Goal: Information Seeking & Learning: Learn about a topic

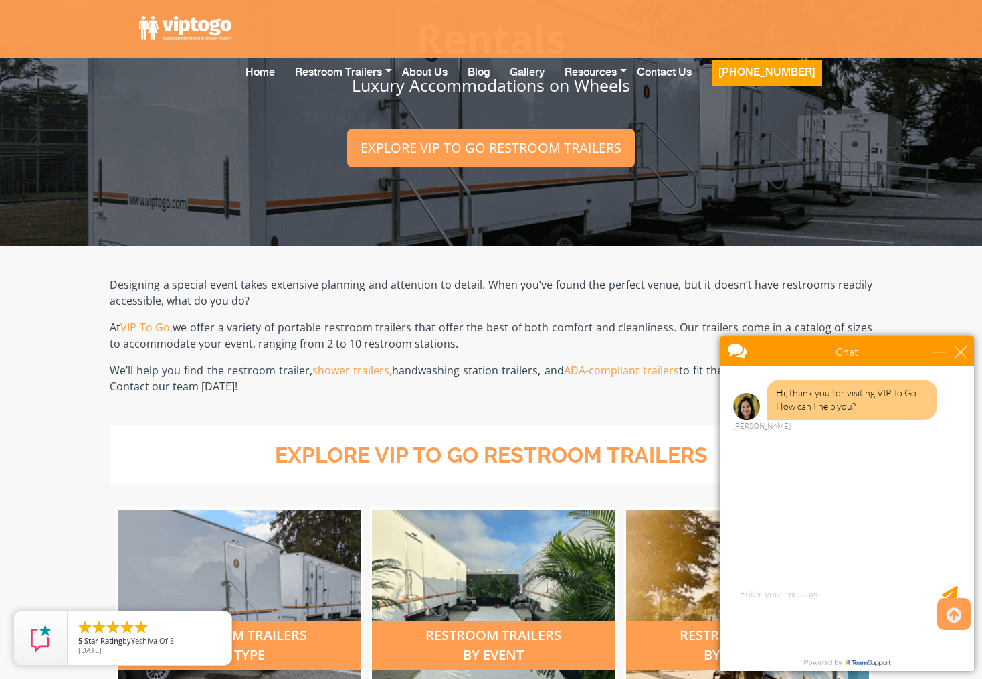
scroll to position [108, 0]
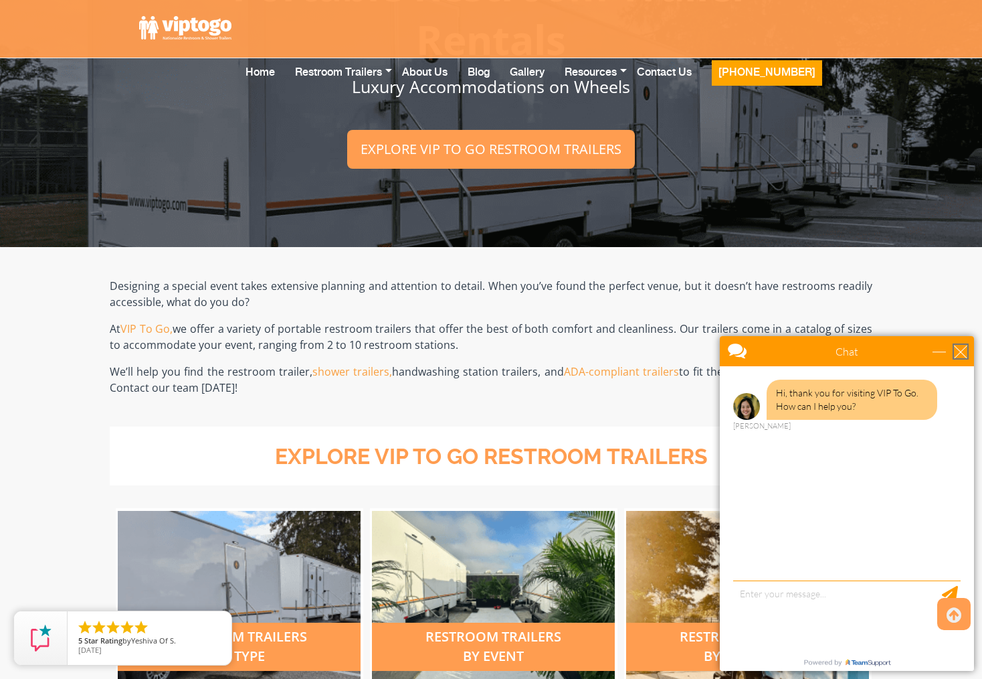
click at [958, 349] on div "close" at bounding box center [960, 351] width 13 height 13
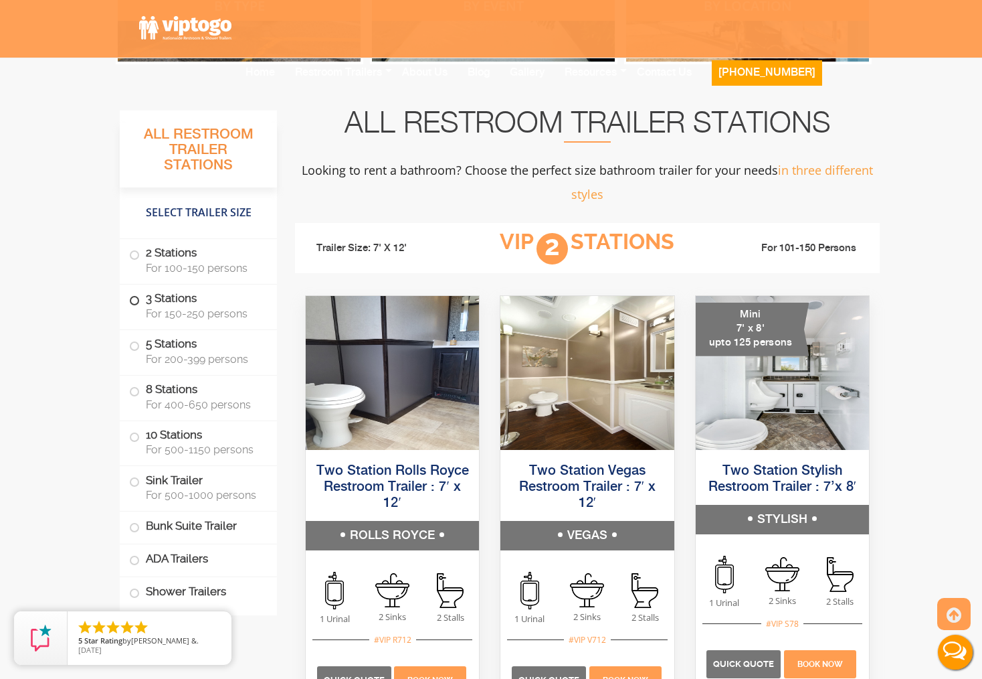
scroll to position [529, 0]
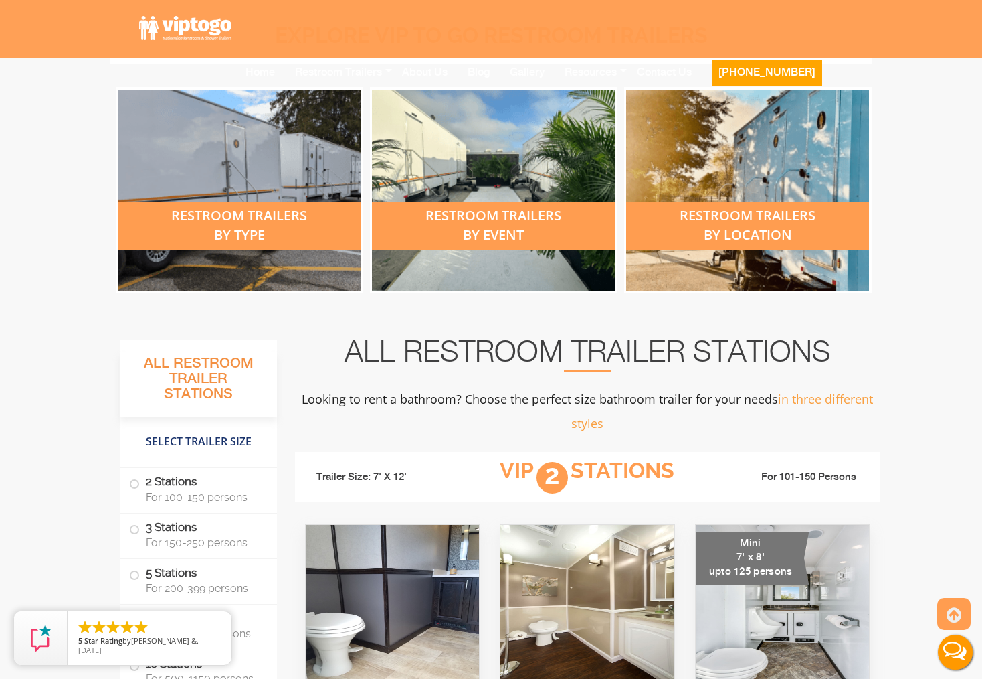
click at [223, 195] on div "restroom trailers by type" at bounding box center [239, 190] width 243 height 201
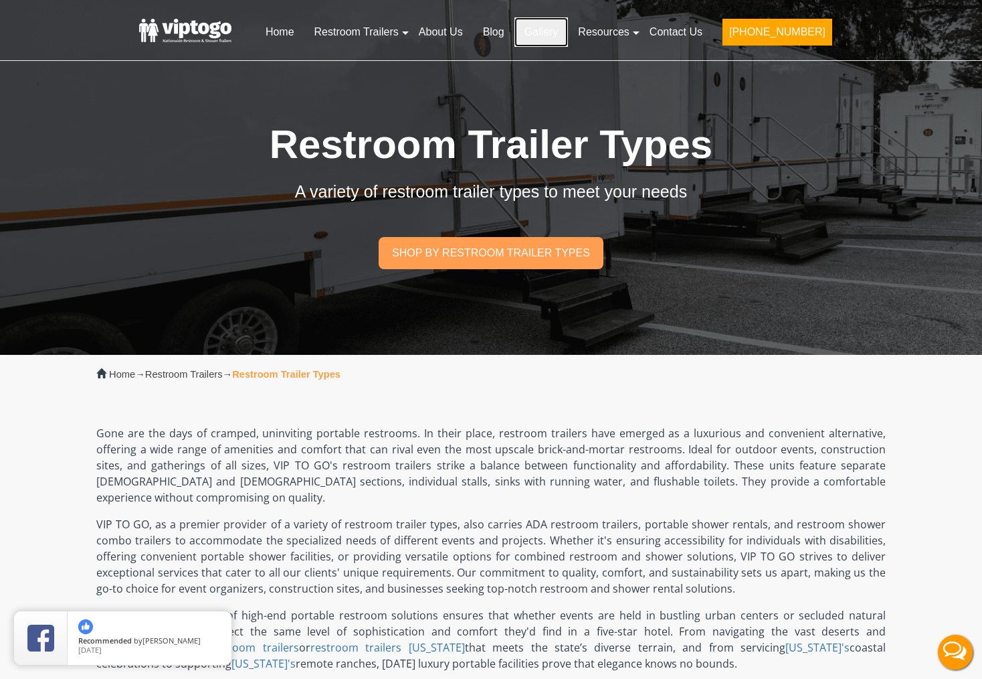
click at [567, 33] on link "Gallery" at bounding box center [542, 31] width 54 height 29
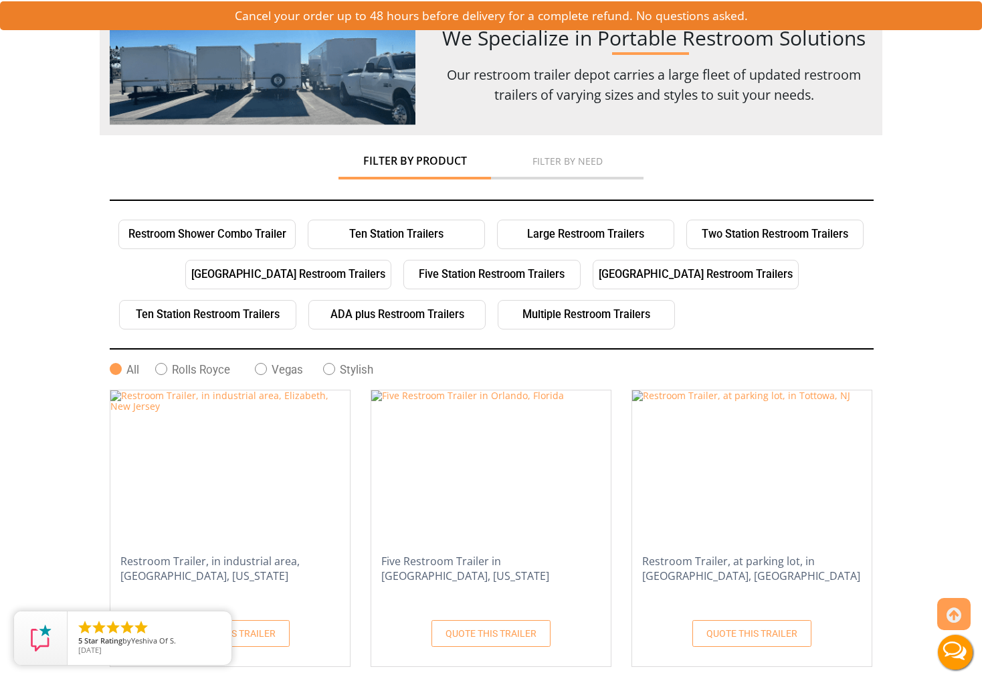
scroll to position [238, 0]
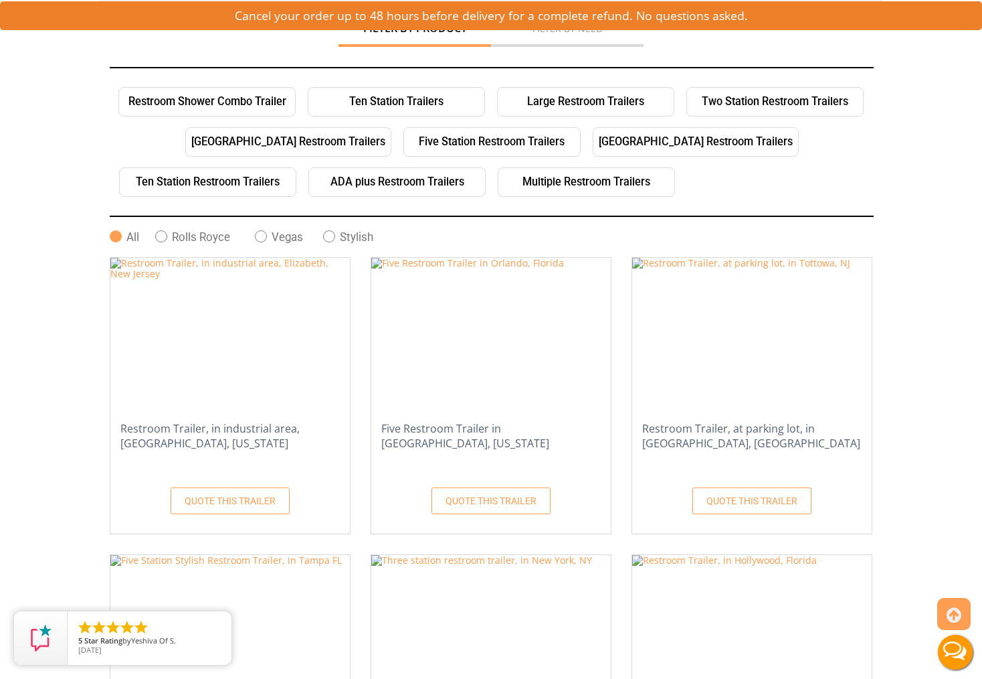
click at [165, 234] on span at bounding box center [161, 236] width 12 height 12
click at [0, 0] on input "Rolls Royce" at bounding box center [0, 0] width 0 height 0
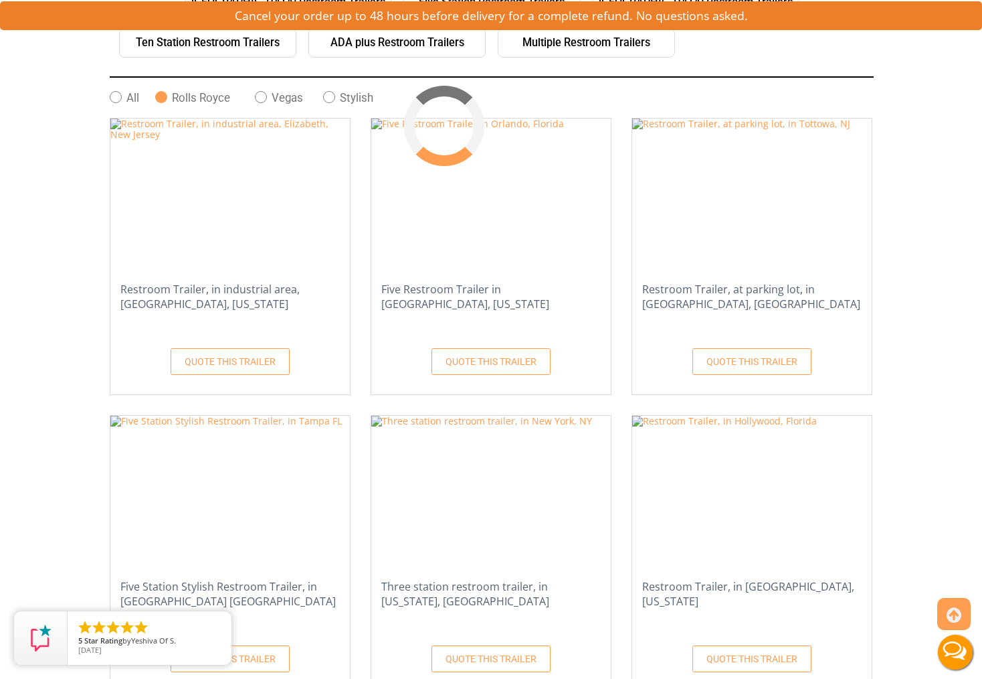
scroll to position [378, 0]
click at [116, 98] on span at bounding box center [116, 96] width 12 height 12
click at [0, 0] on input "All" at bounding box center [0, 0] width 0 height 0
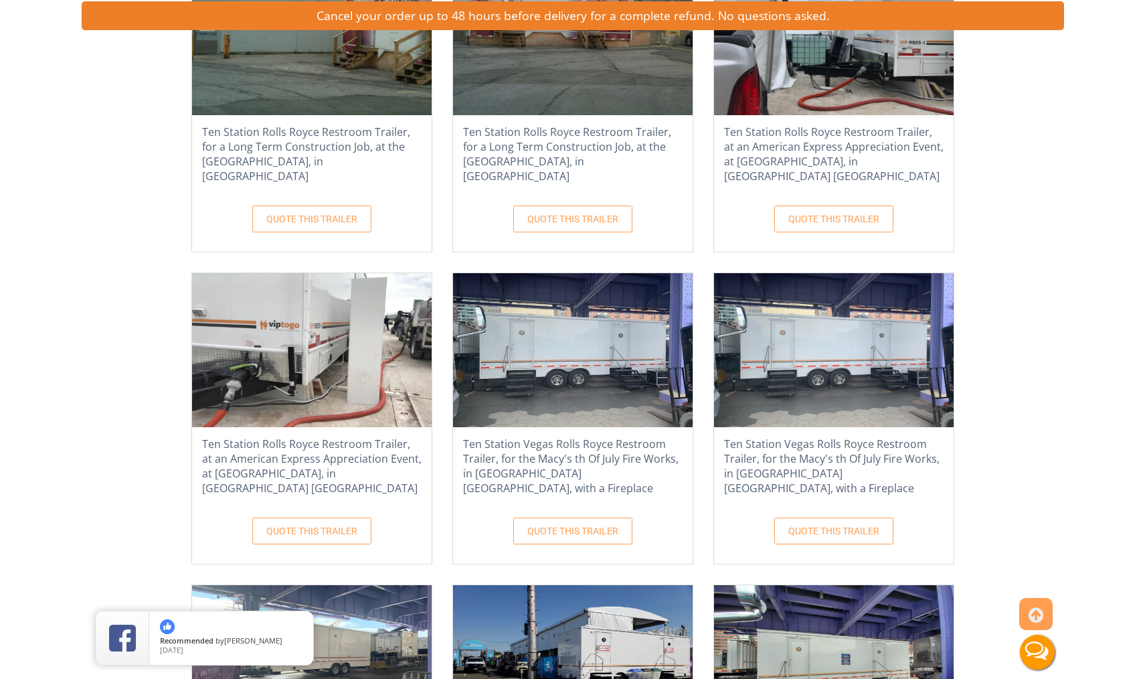
scroll to position [681, 0]
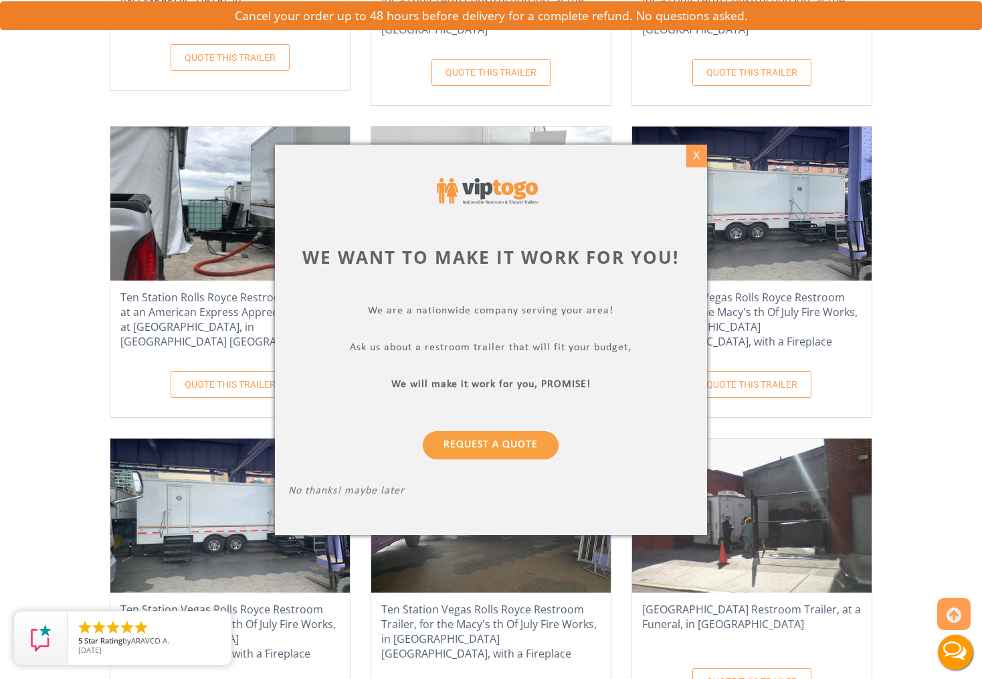
click at [698, 151] on div "X" at bounding box center [697, 156] width 21 height 23
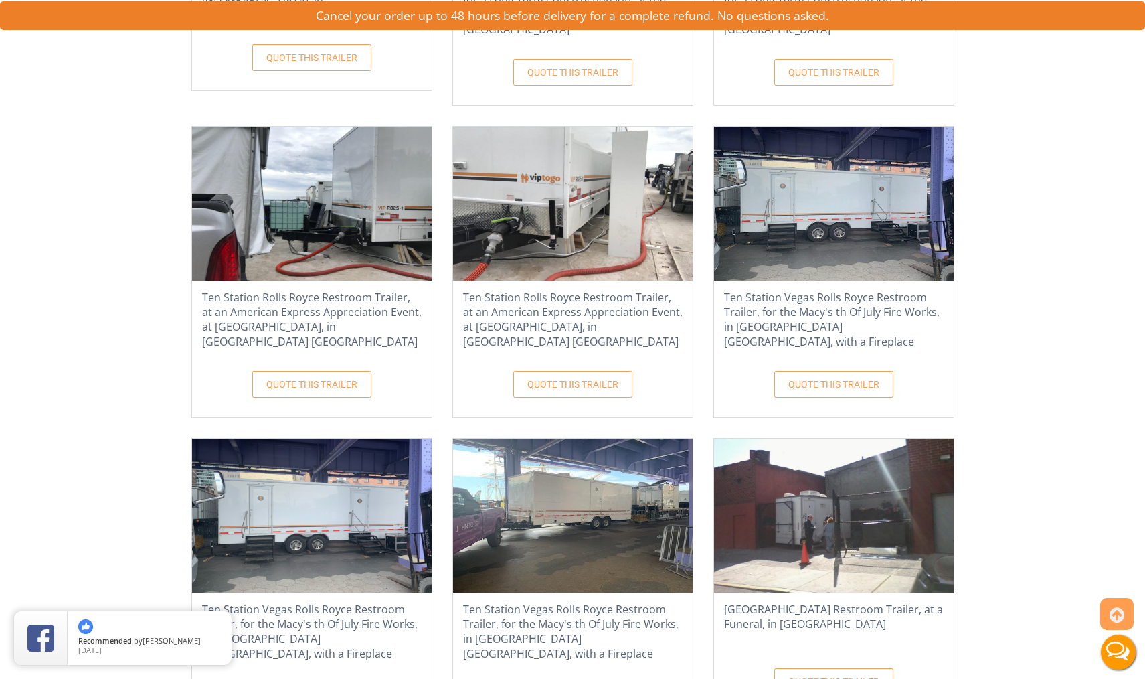
scroll to position [0, 0]
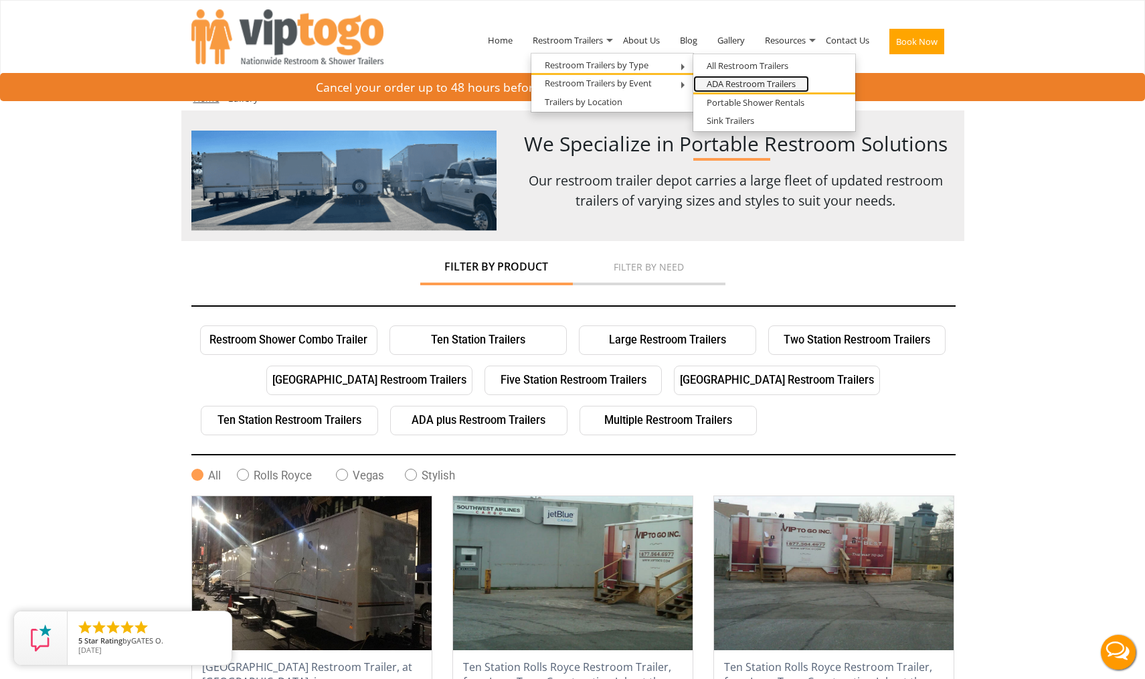
click at [723, 87] on link "ADA Restroom Trailers" at bounding box center [751, 84] width 116 height 17
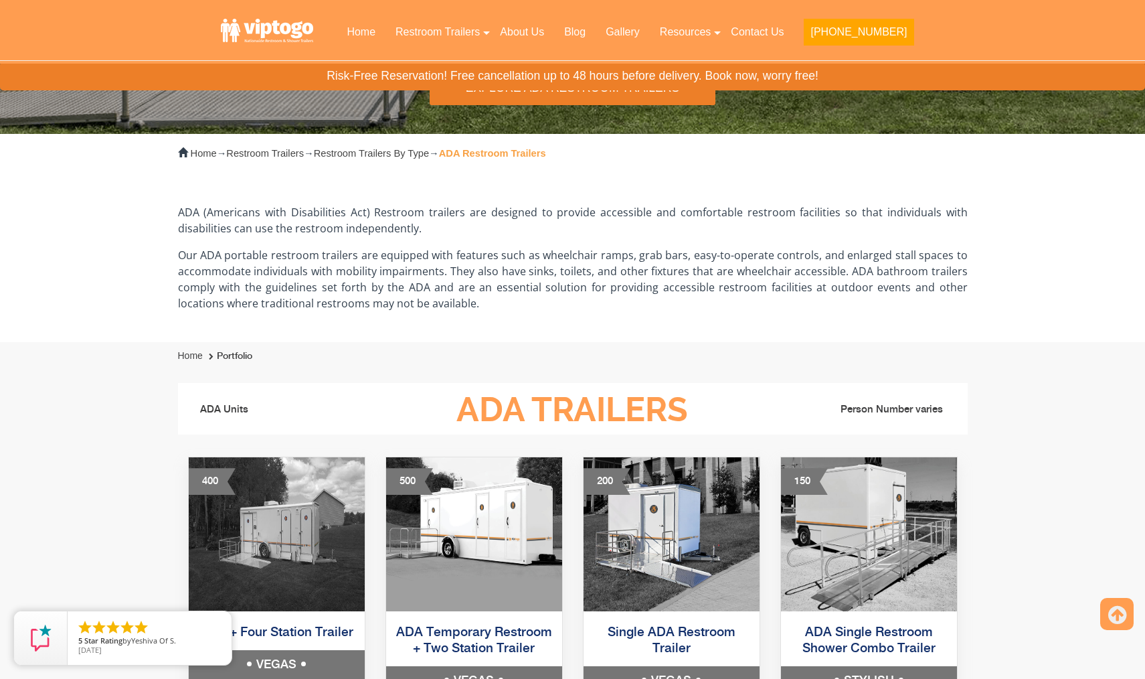
scroll to position [438, 0]
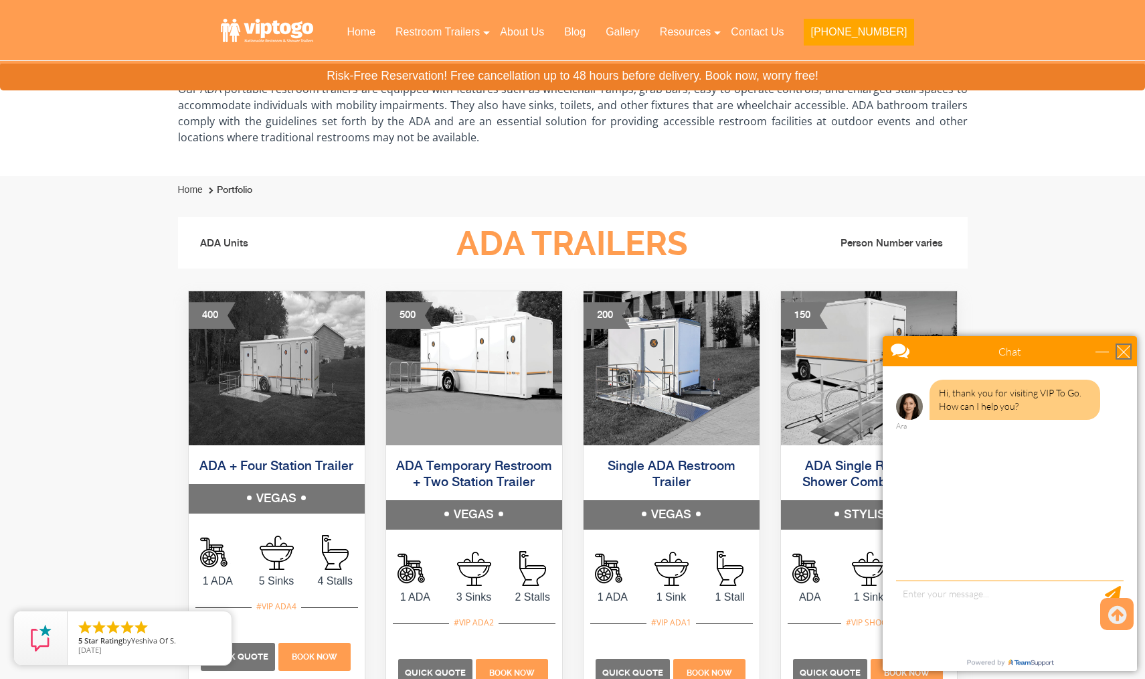
click at [1120, 355] on div "close" at bounding box center [1123, 351] width 13 height 13
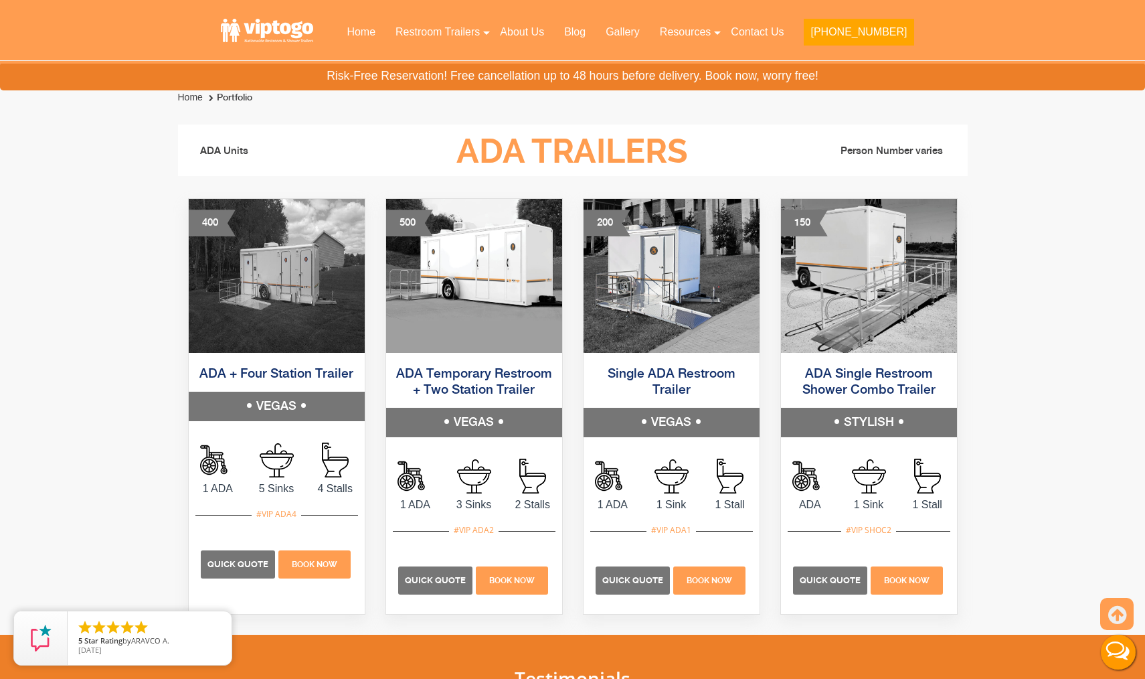
scroll to position [532, 0]
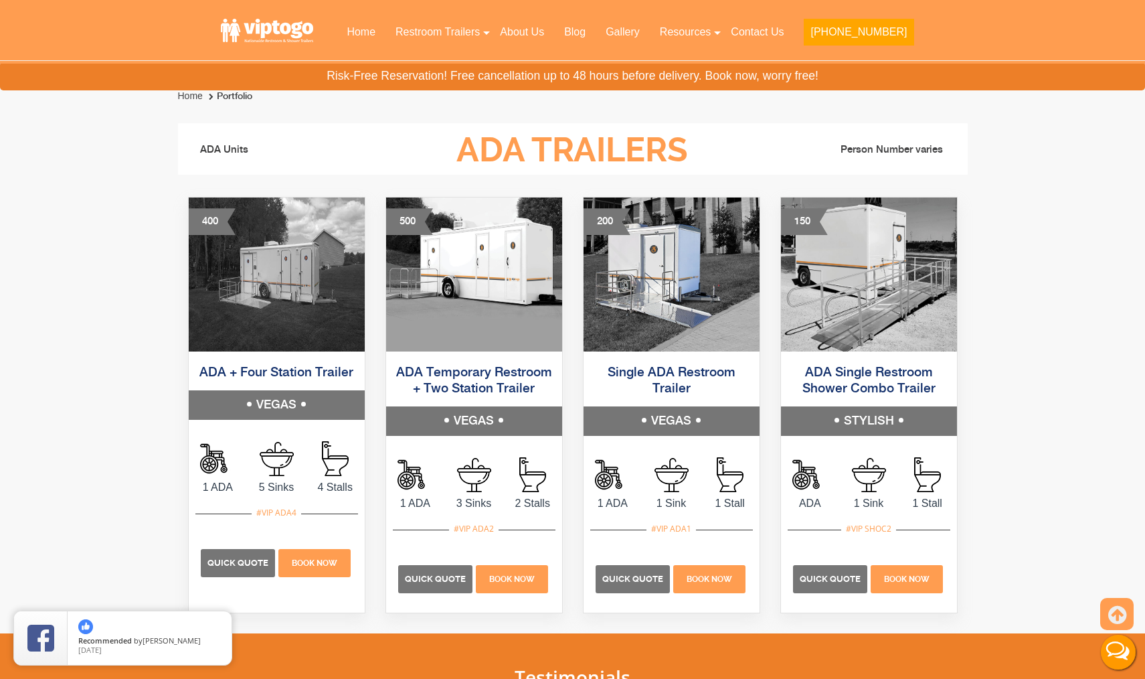
click at [296, 411] on h5 "VEGAS" at bounding box center [277, 404] width 176 height 29
click at [302, 323] on img at bounding box center [277, 274] width 176 height 154
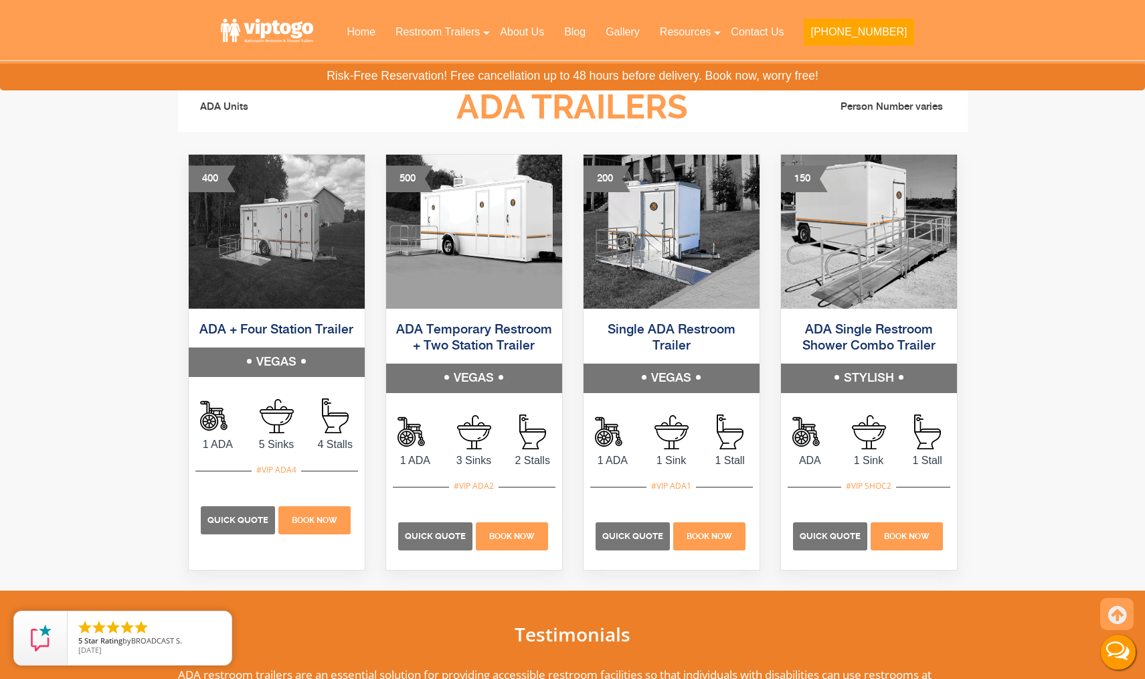
scroll to position [494, 0]
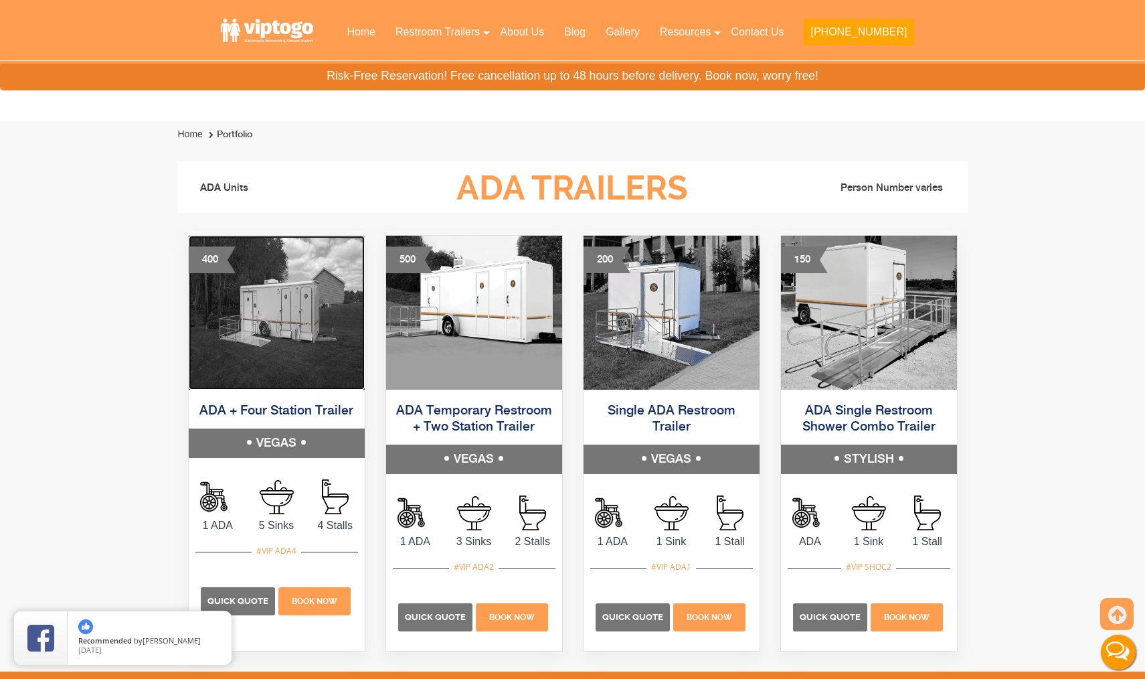
click at [288, 330] on img at bounding box center [277, 313] width 176 height 154
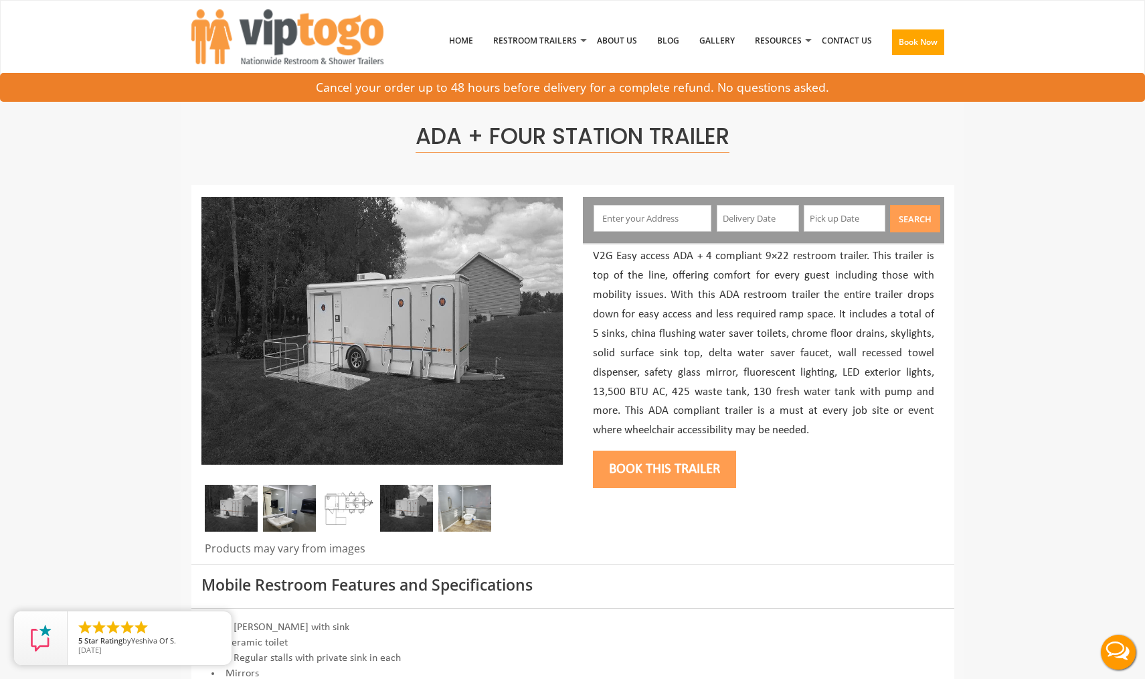
click at [300, 499] on img at bounding box center [289, 508] width 53 height 47
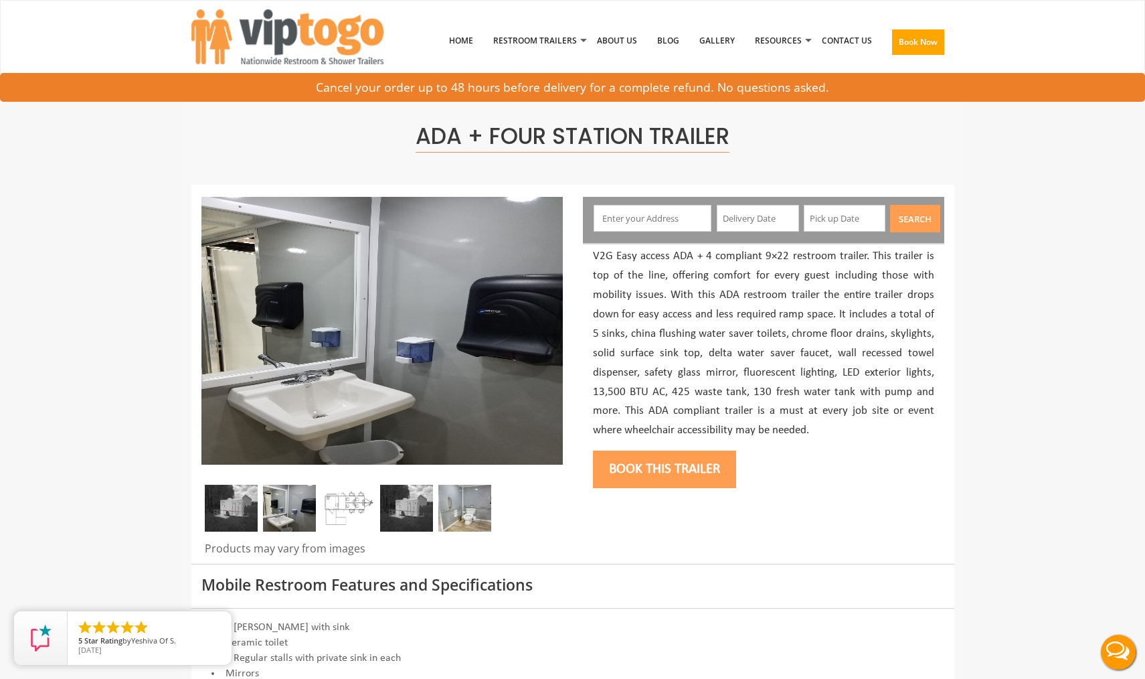
click at [360, 506] on img at bounding box center [348, 508] width 53 height 47
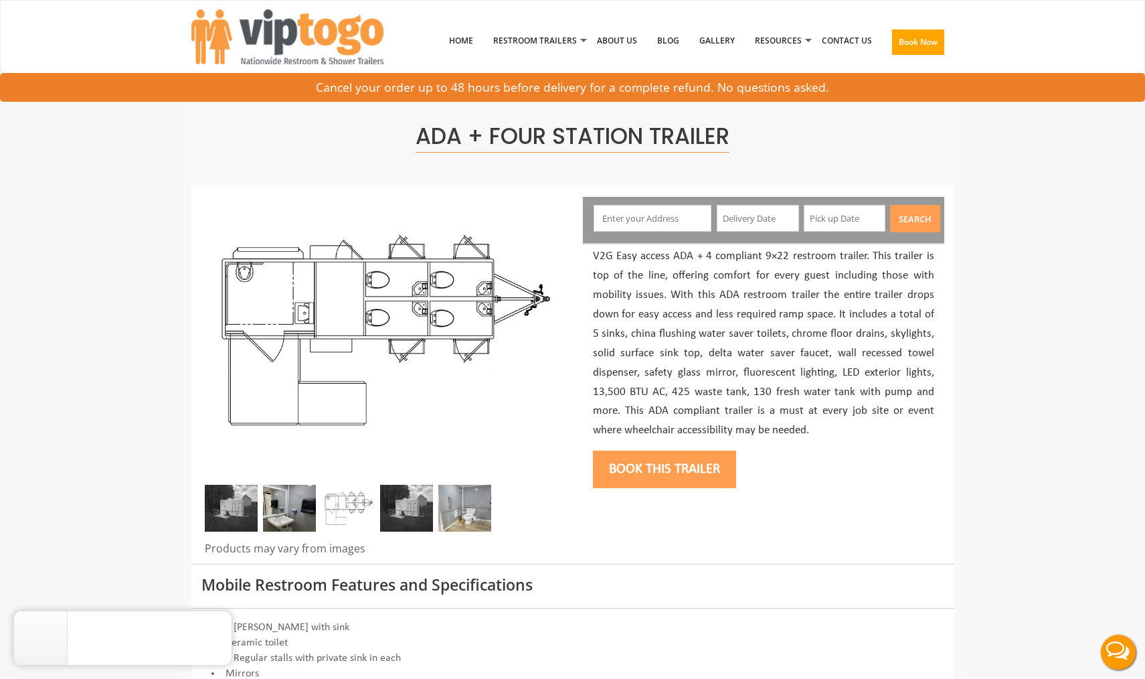
click at [416, 500] on img at bounding box center [406, 508] width 53 height 47
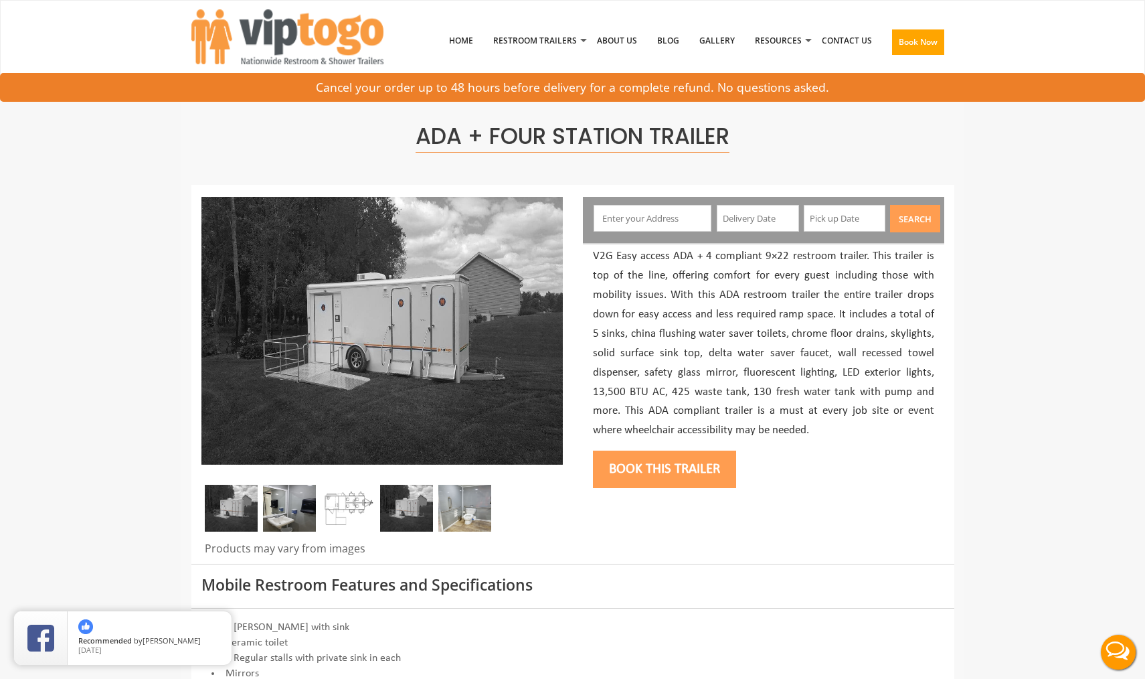
click at [454, 513] on img at bounding box center [464, 508] width 53 height 47
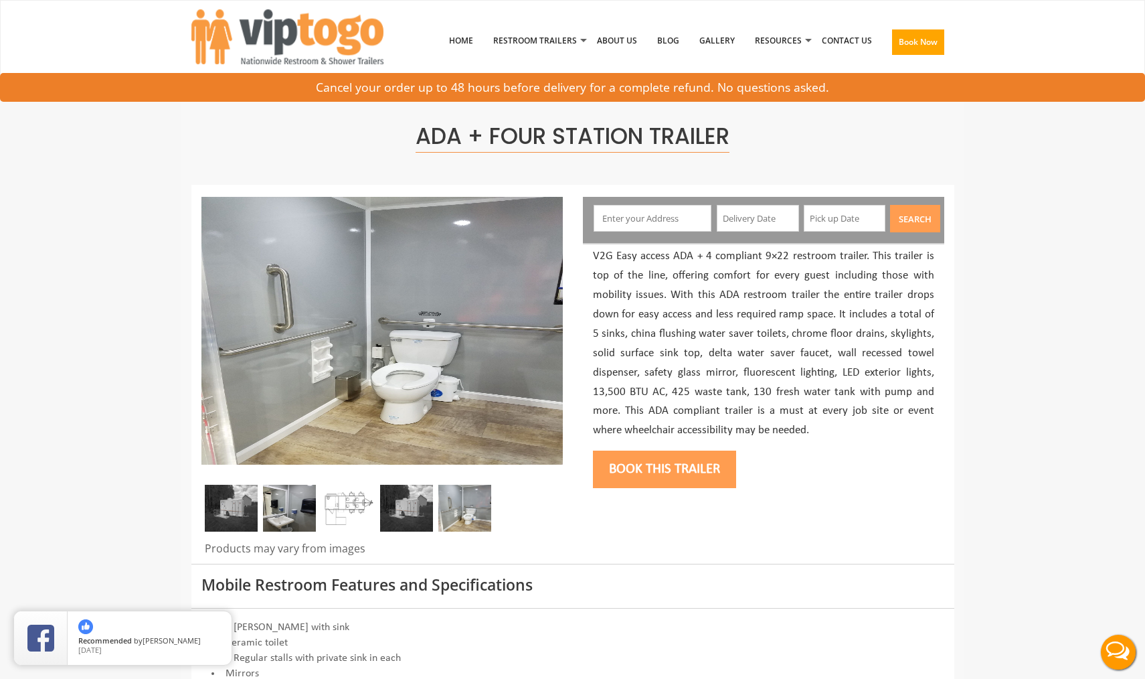
click at [224, 528] on img at bounding box center [231, 508] width 53 height 47
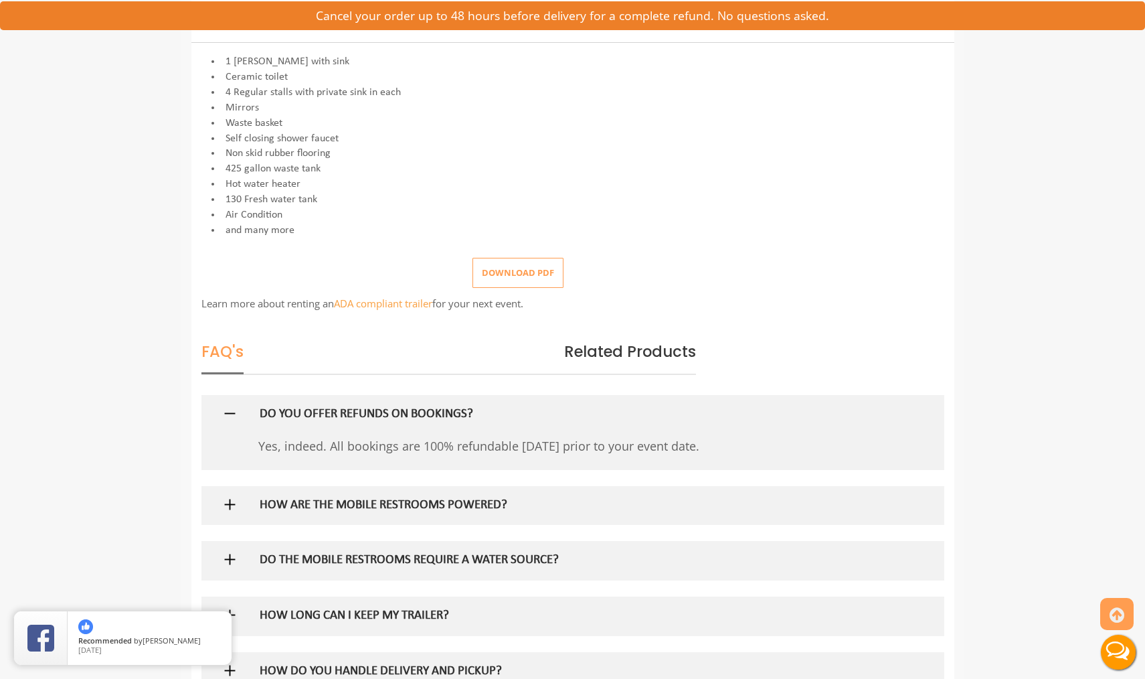
scroll to position [731, 0]
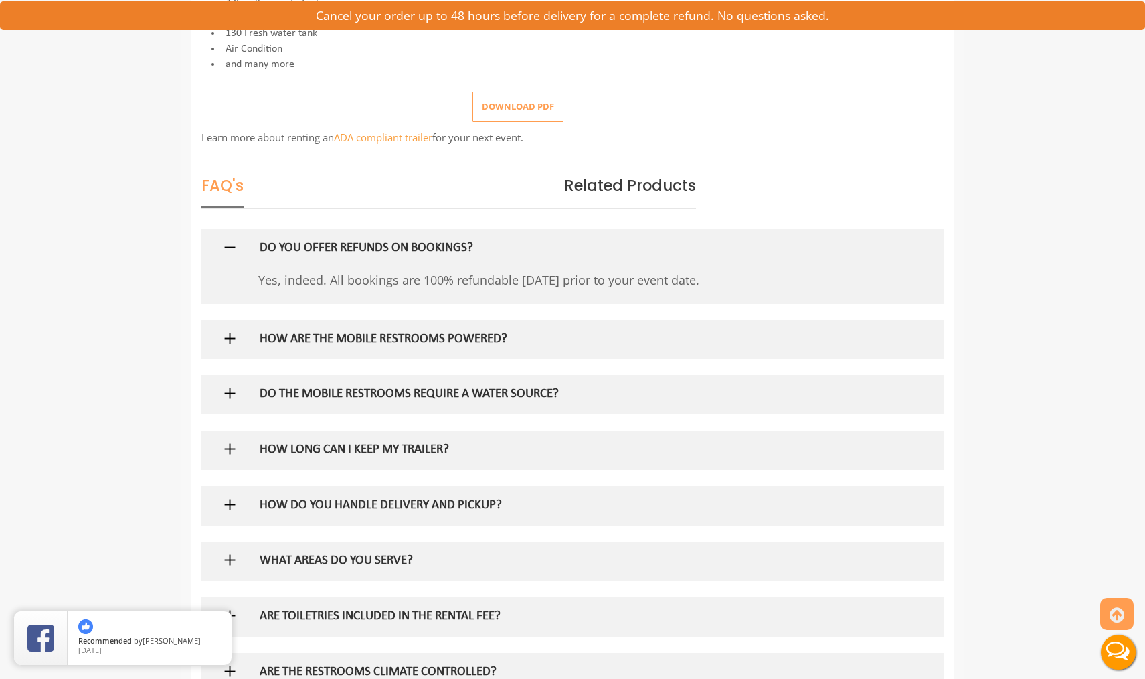
click at [228, 335] on img at bounding box center [230, 338] width 17 height 17
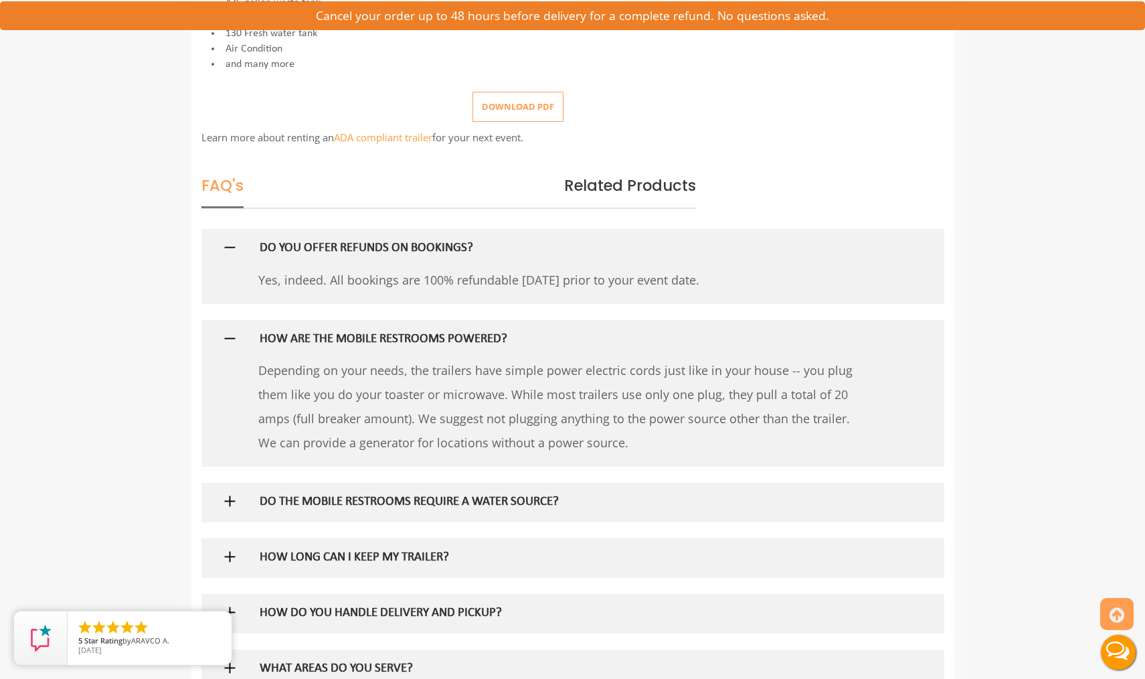
click at [228, 335] on img at bounding box center [230, 338] width 17 height 17
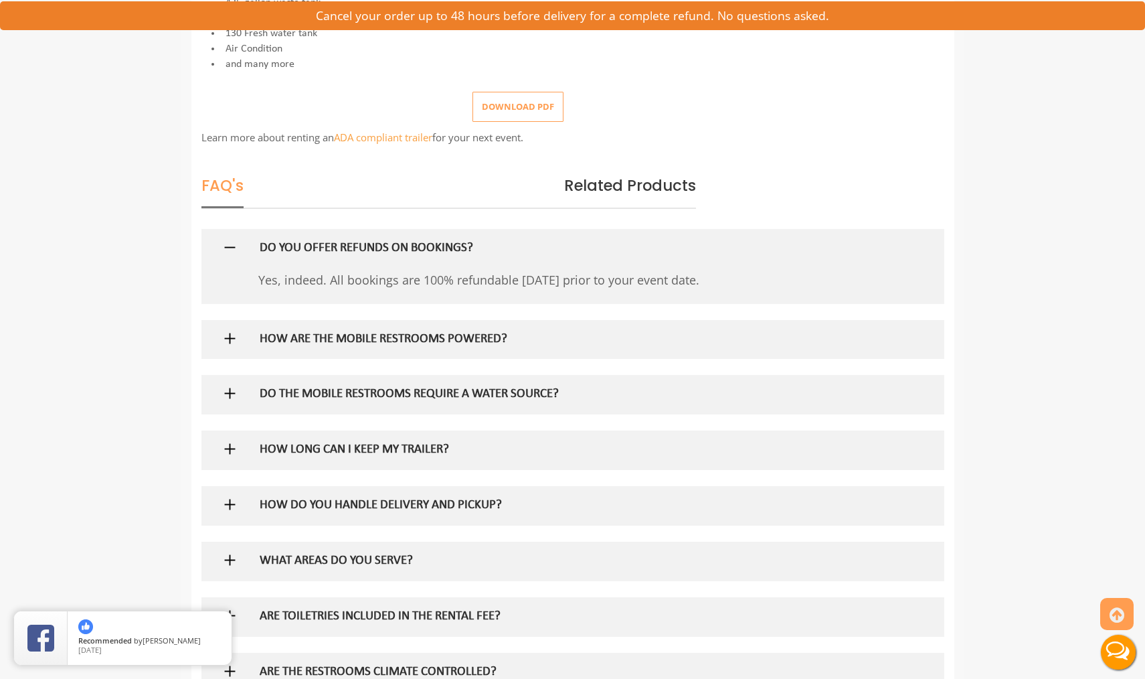
click at [228, 393] on img at bounding box center [230, 393] width 17 height 17
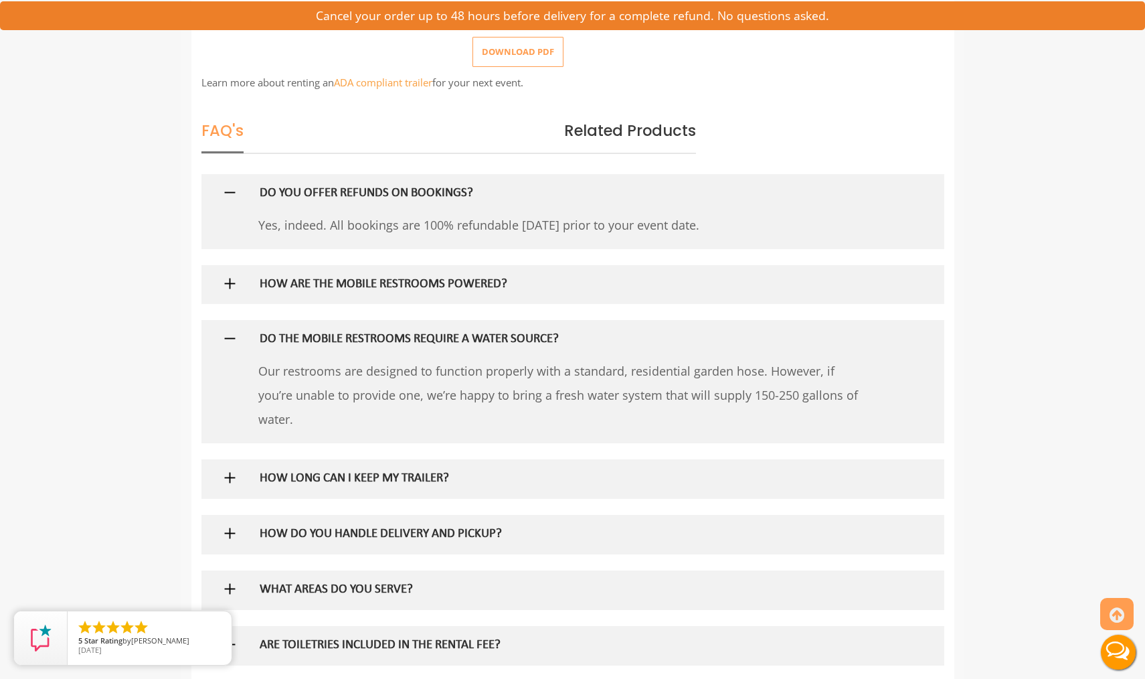
scroll to position [789, 0]
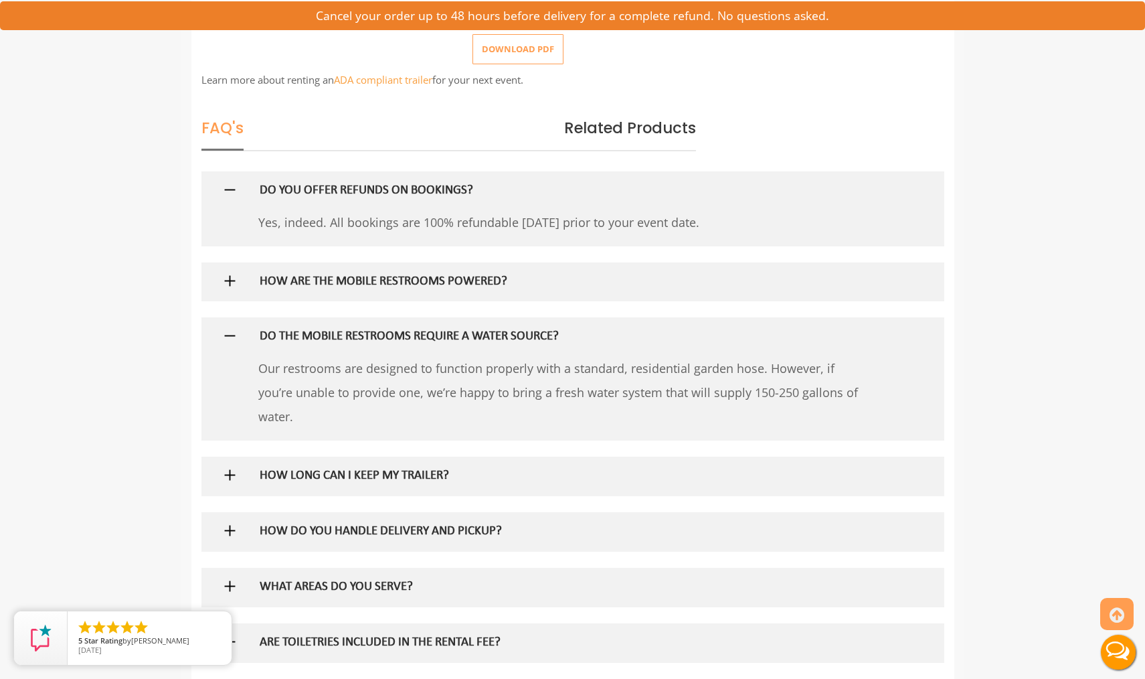
click at [226, 473] on img at bounding box center [230, 474] width 17 height 17
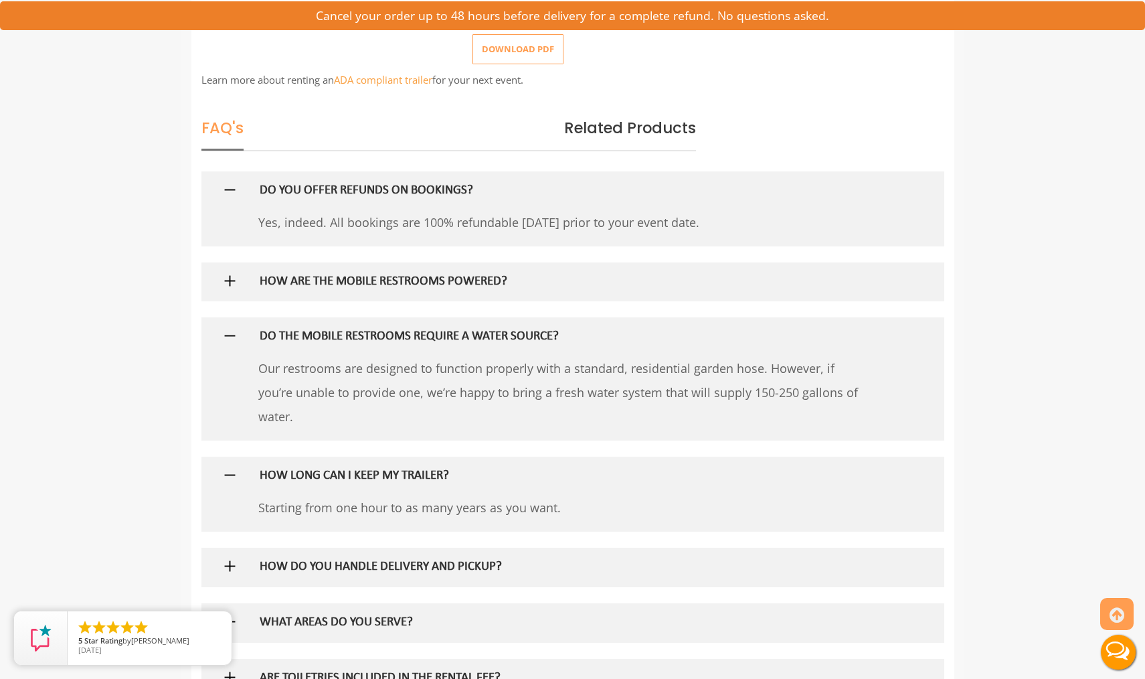
scroll to position [1004, 0]
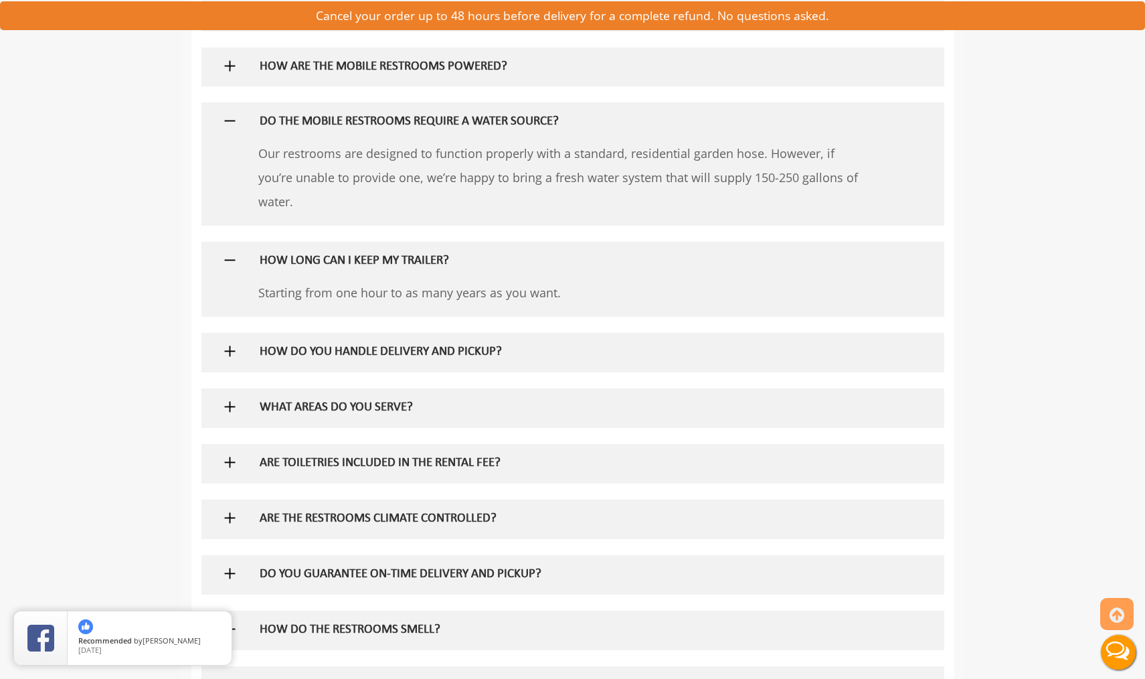
click at [233, 359] on img at bounding box center [230, 351] width 17 height 17
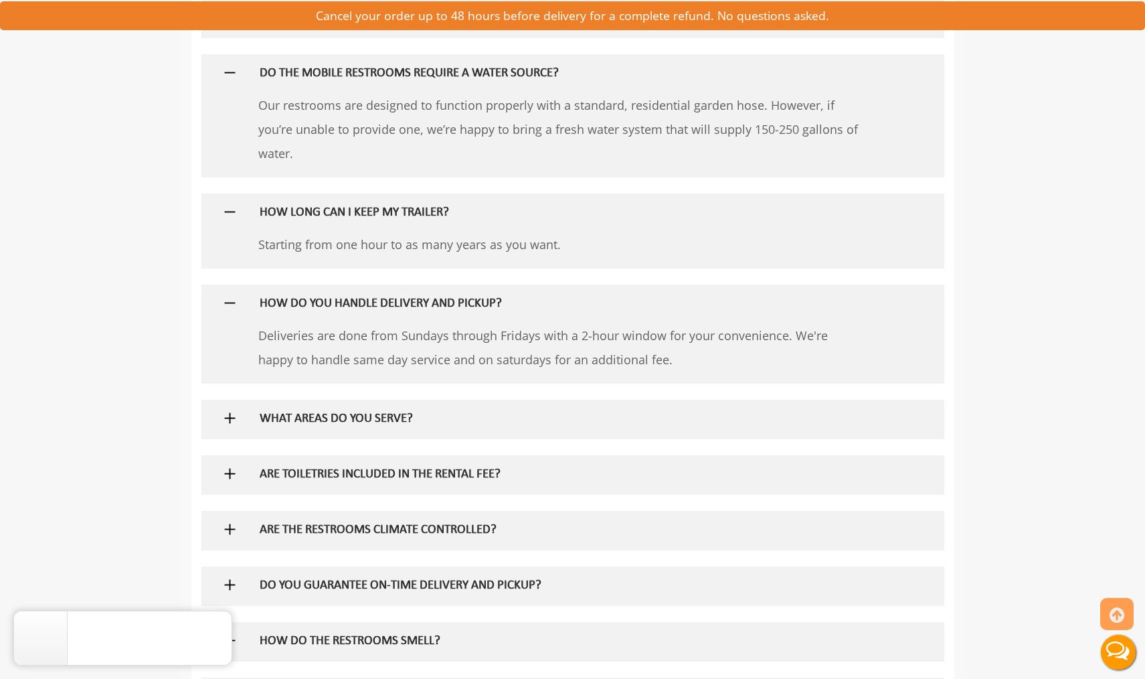
scroll to position [1121, 0]
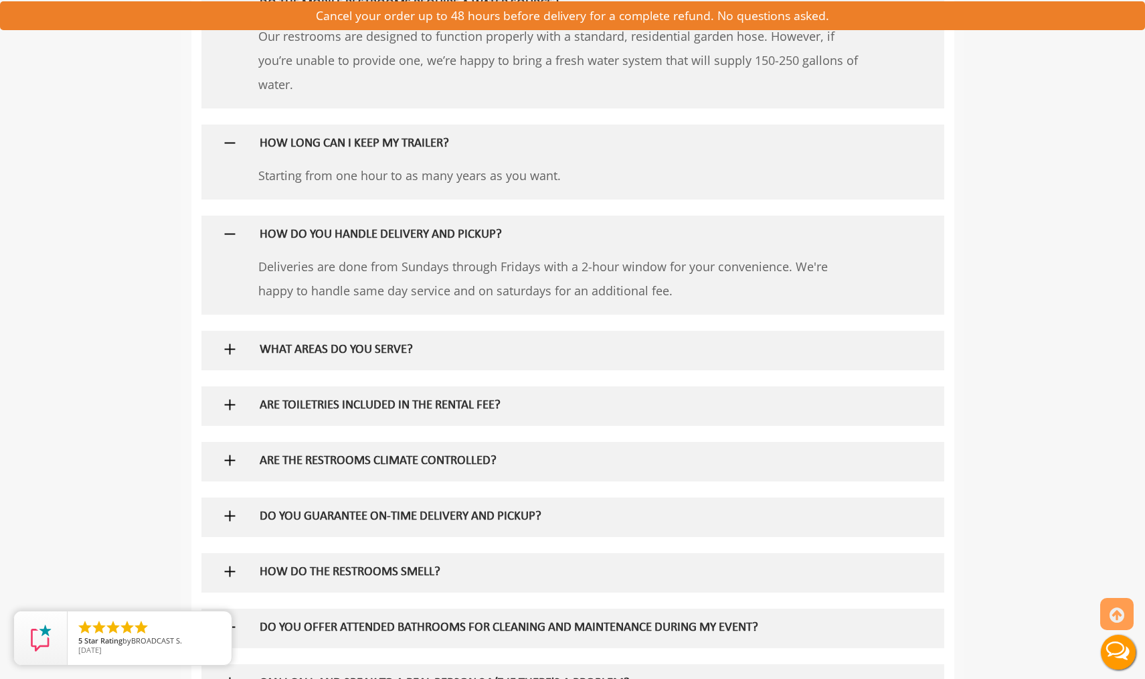
click at [226, 456] on img at bounding box center [230, 460] width 17 height 17
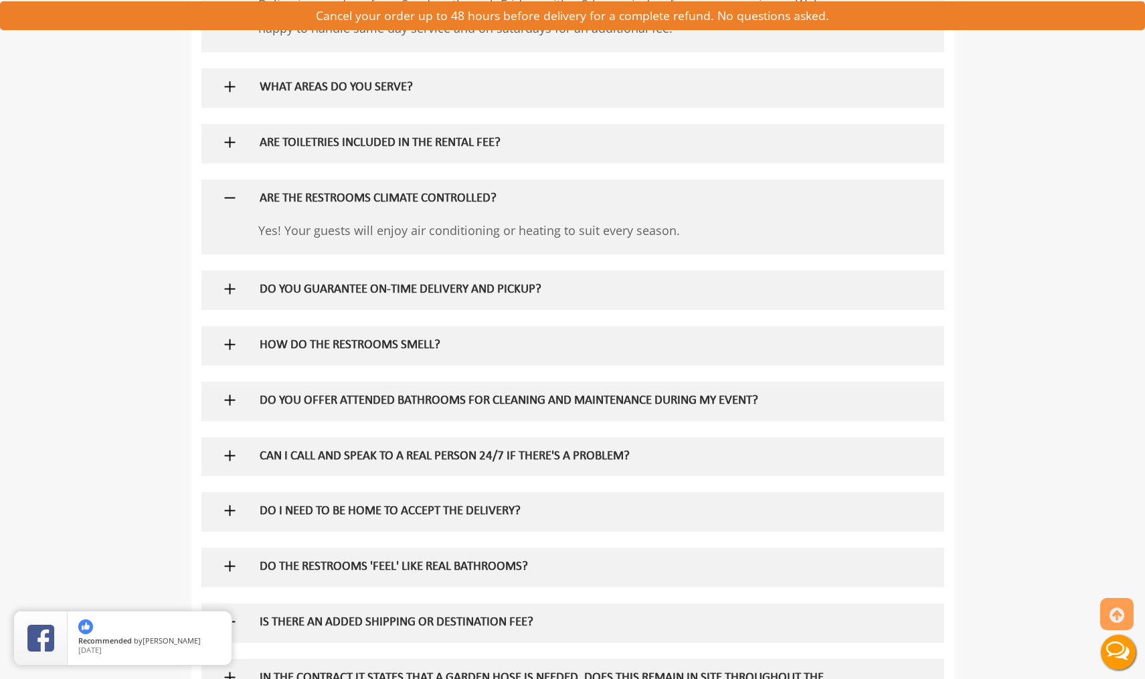
scroll to position [1386, 0]
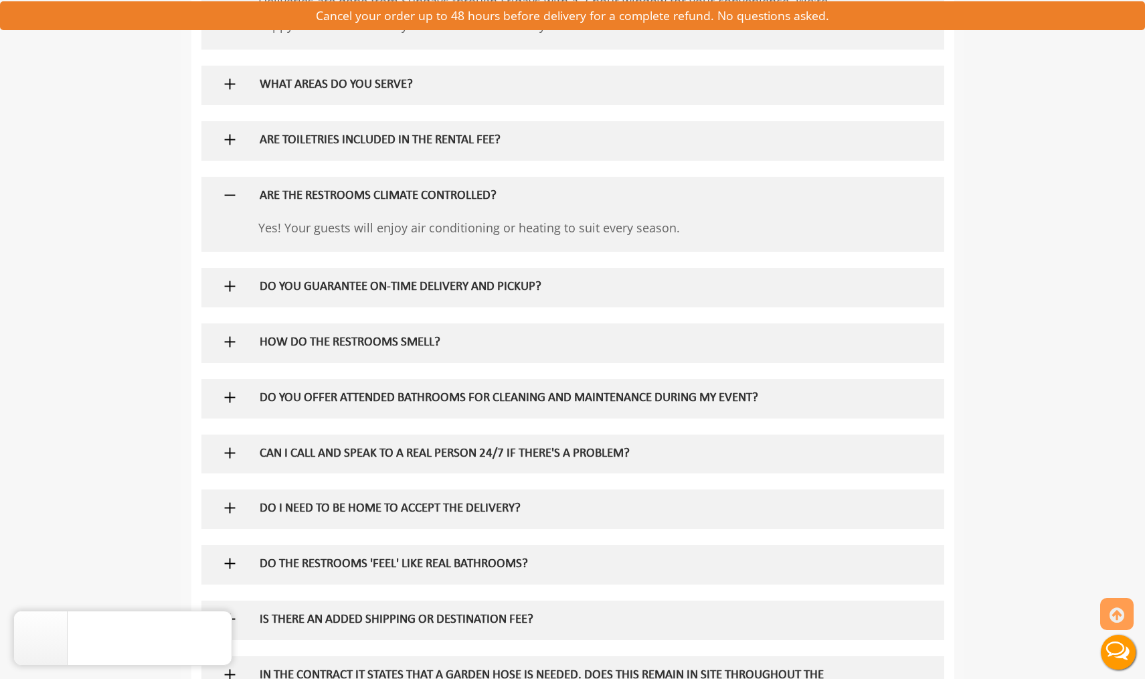
click at [297, 411] on div "DO YOU OFFER ATTENDED BATHROOMS FOR CLEANING AND MAINTENANCE DURING MY EVENT?" at bounding box center [551, 398] width 602 height 39
click at [274, 387] on div "DO YOU OFFER ATTENDED BATHROOMS FOR CLEANING AND MAINTENANCE DURING MY EVENT?" at bounding box center [551, 398] width 602 height 39
click at [233, 397] on img at bounding box center [230, 397] width 17 height 17
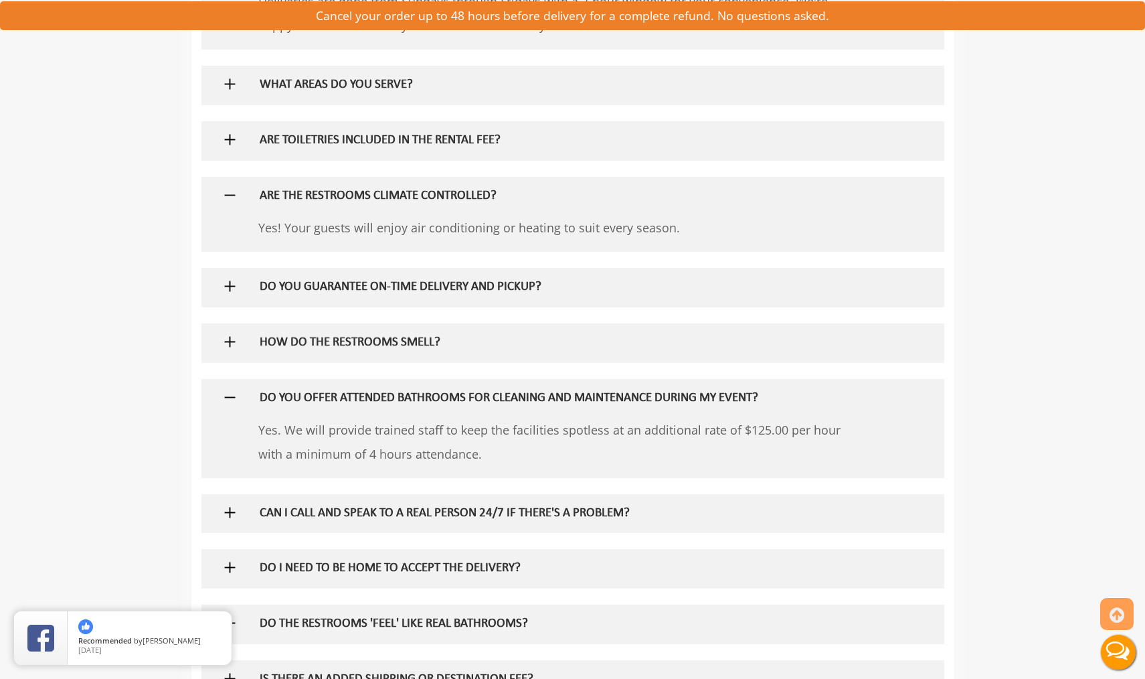
scroll to position [1585, 0]
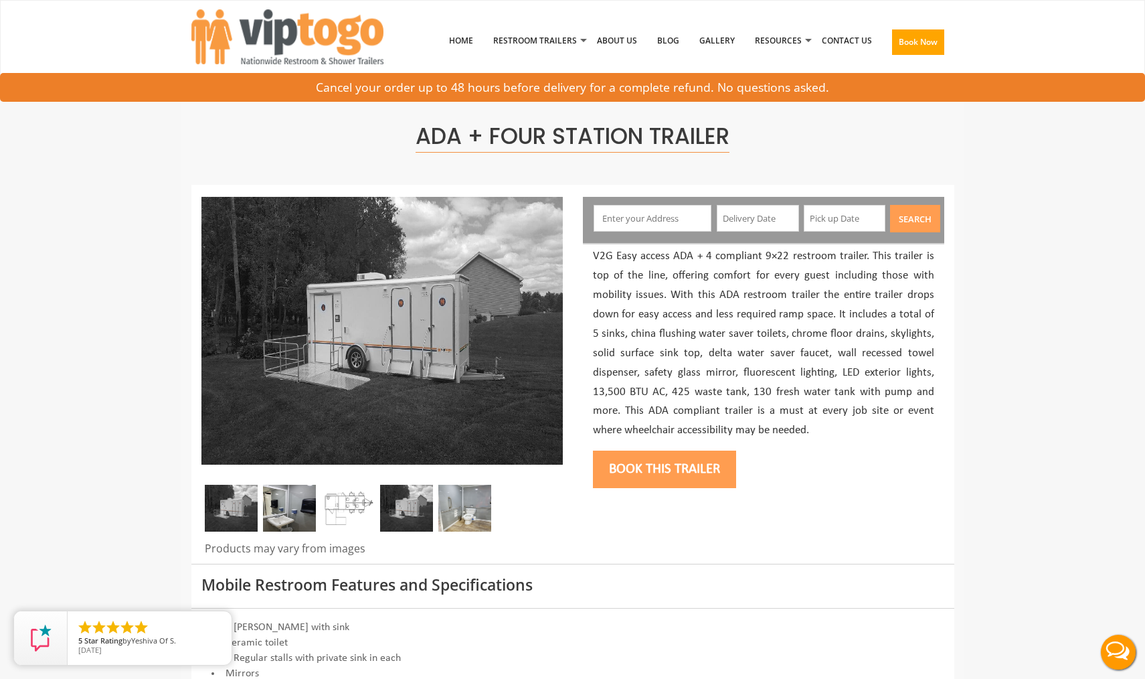
click at [399, 507] on img at bounding box center [406, 508] width 53 height 47
click at [357, 506] on img at bounding box center [348, 508] width 53 height 47
